Goal: Information Seeking & Learning: Learn about a topic

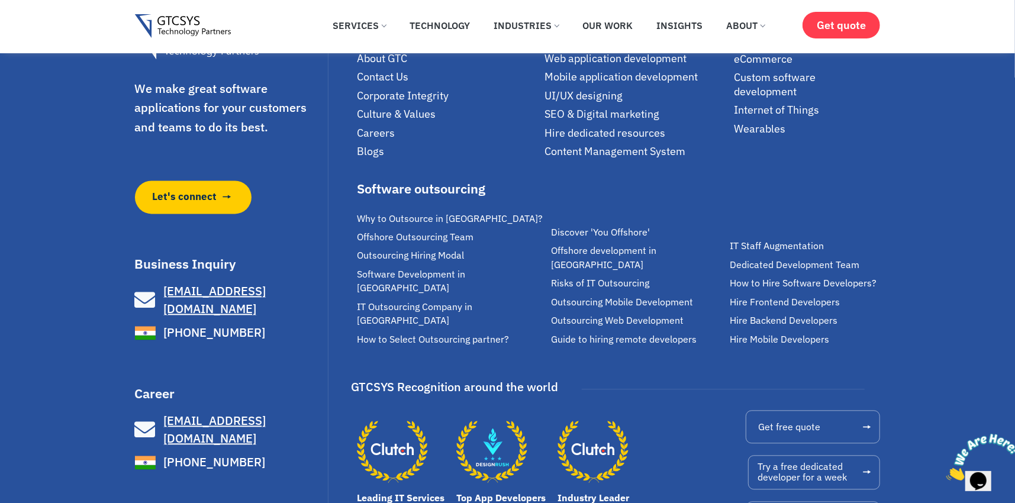
scroll to position [8202, 0]
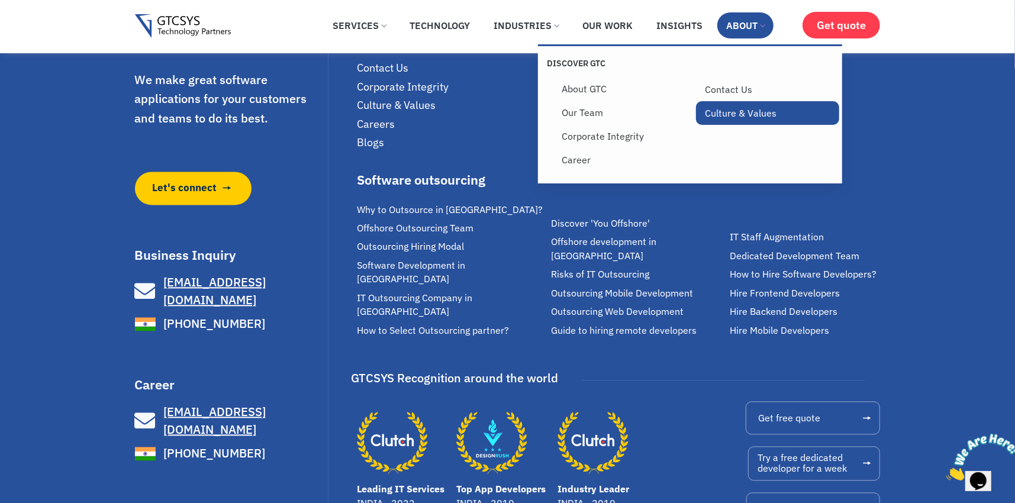
click at [735, 114] on link "Culture & Values" at bounding box center [767, 113] width 143 height 24
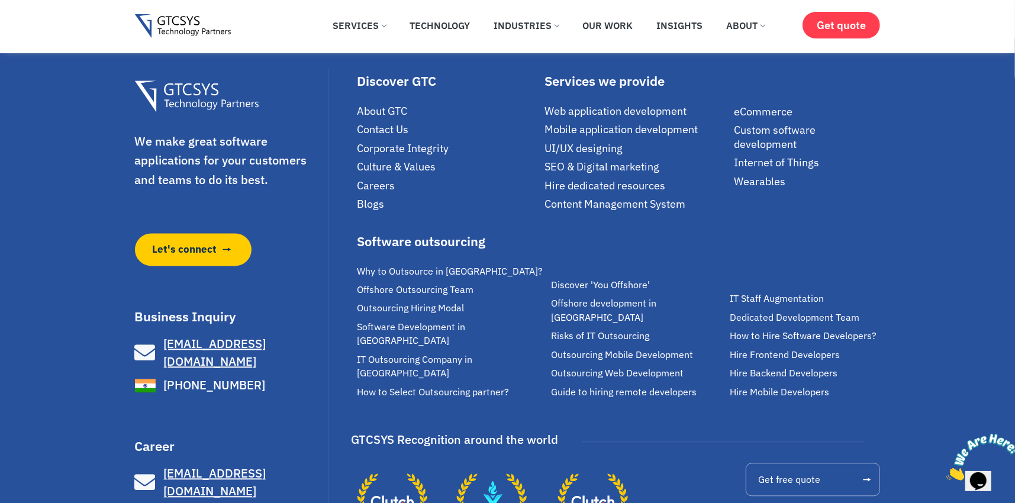
scroll to position [1706, 0]
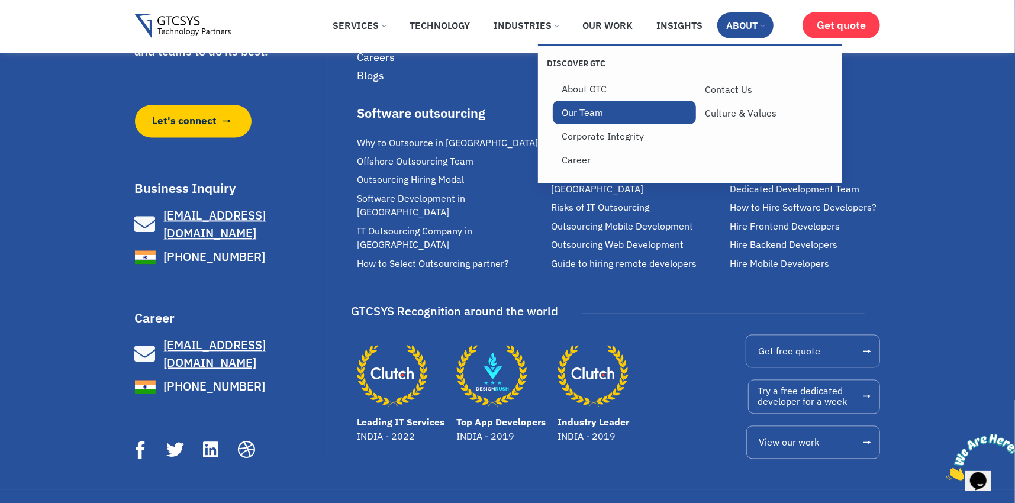
click at [572, 111] on link "Our Team" at bounding box center [624, 113] width 143 height 24
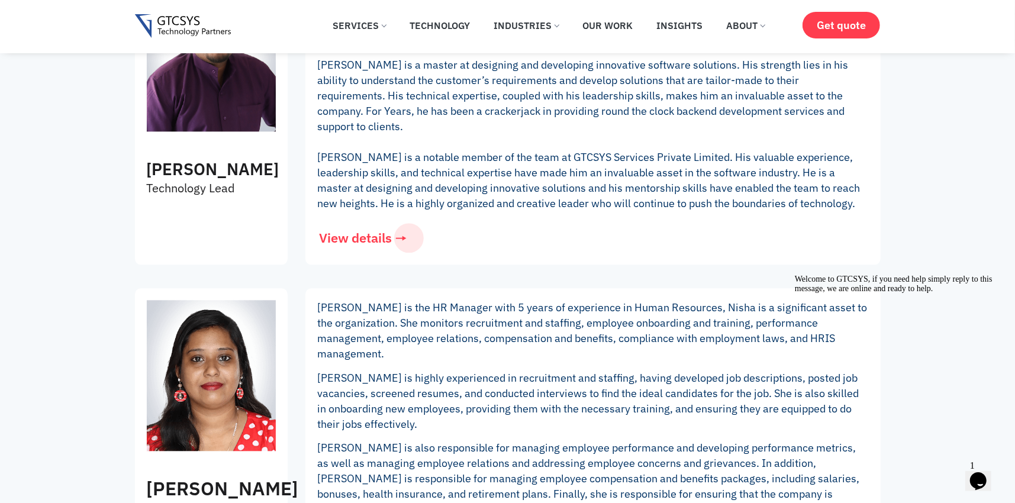
scroll to position [2249, 0]
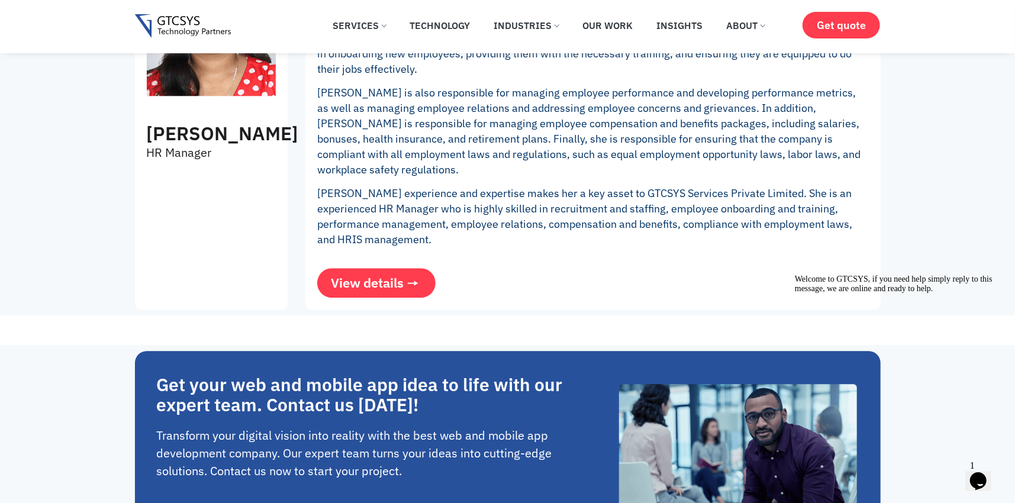
click at [392, 276] on span "View details" at bounding box center [367, 282] width 73 height 13
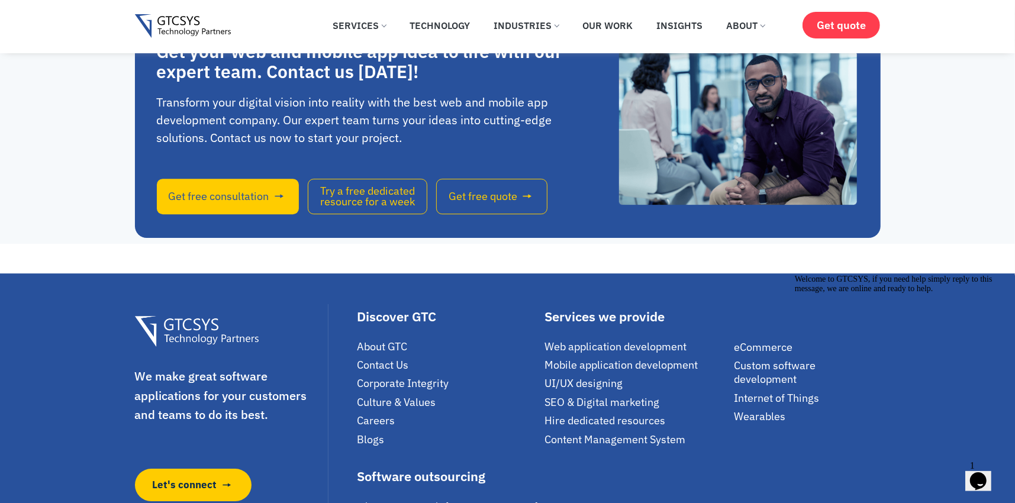
scroll to position [2663, 0]
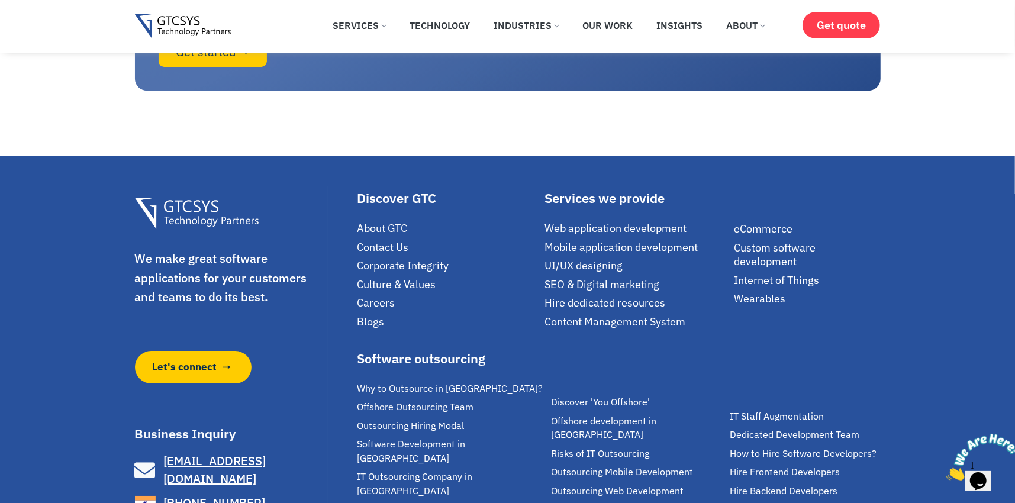
scroll to position [2909, 0]
